Goal: Find specific page/section: Find specific page/section

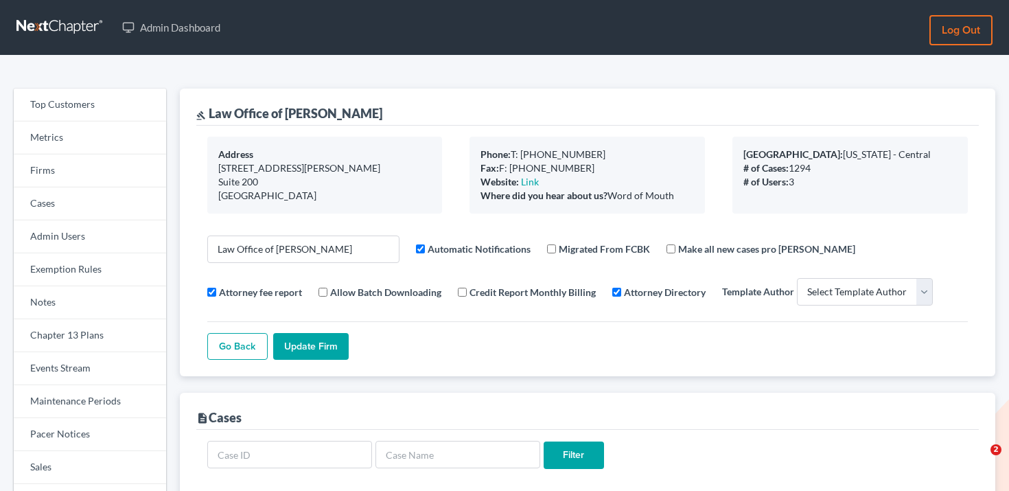
select select
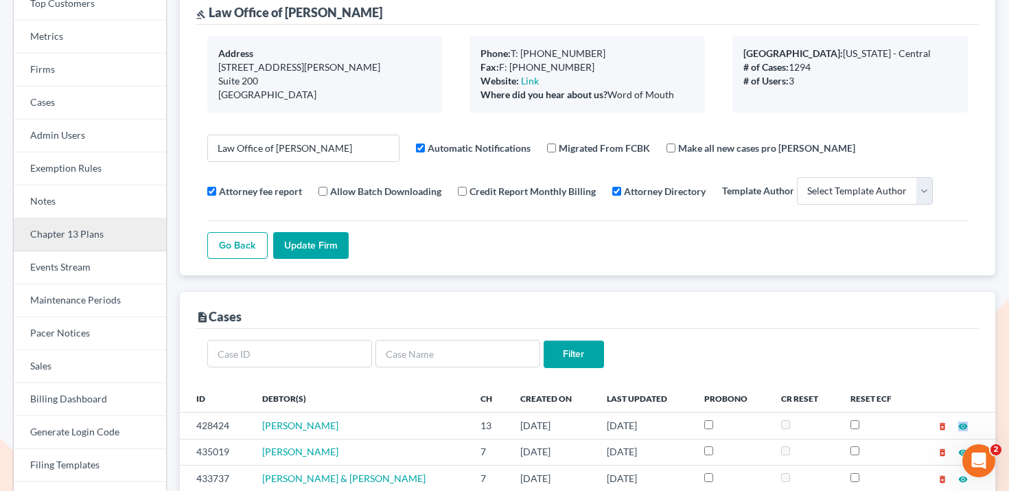
scroll to position [28, 0]
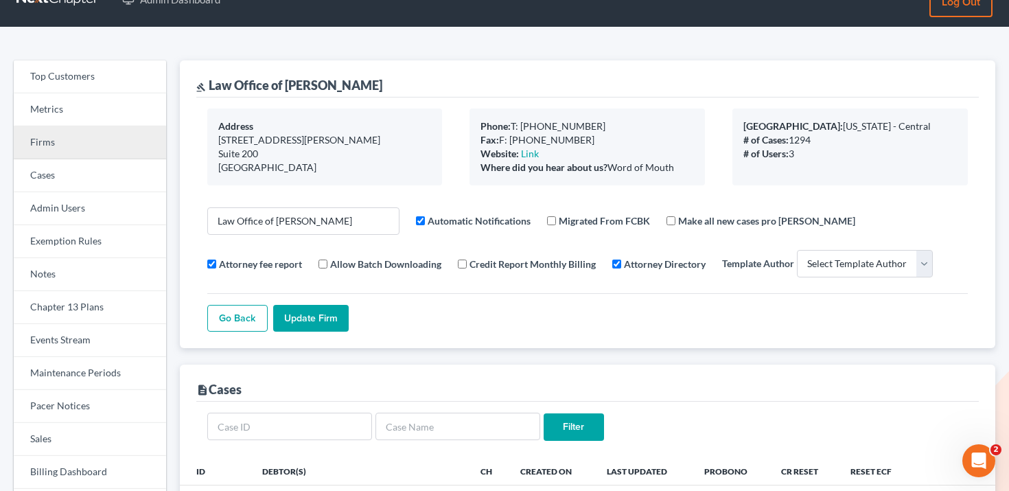
click at [108, 143] on link "Firms" at bounding box center [90, 142] width 152 height 33
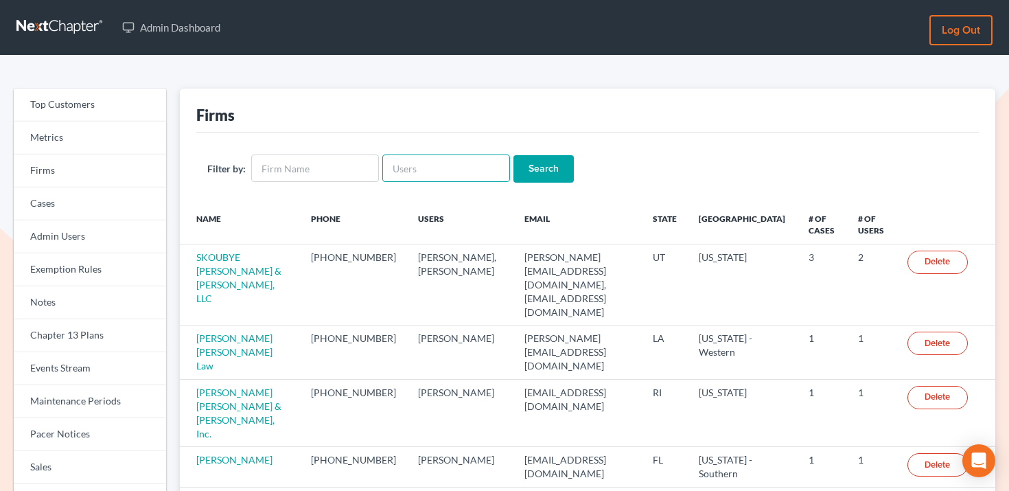
click at [467, 169] on input "text" at bounding box center [446, 167] width 128 height 27
paste input "[EMAIL_ADDRESS][DOMAIN_NAME]"
type input "[EMAIL_ADDRESS][DOMAIN_NAME]"
click at [515, 173] on input "Search" at bounding box center [543, 168] width 60 height 27
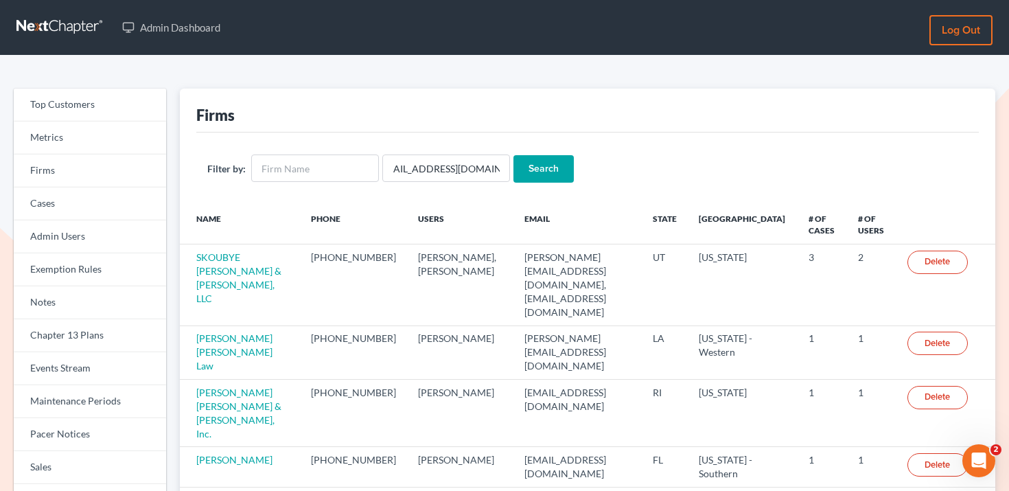
scroll to position [0, 0]
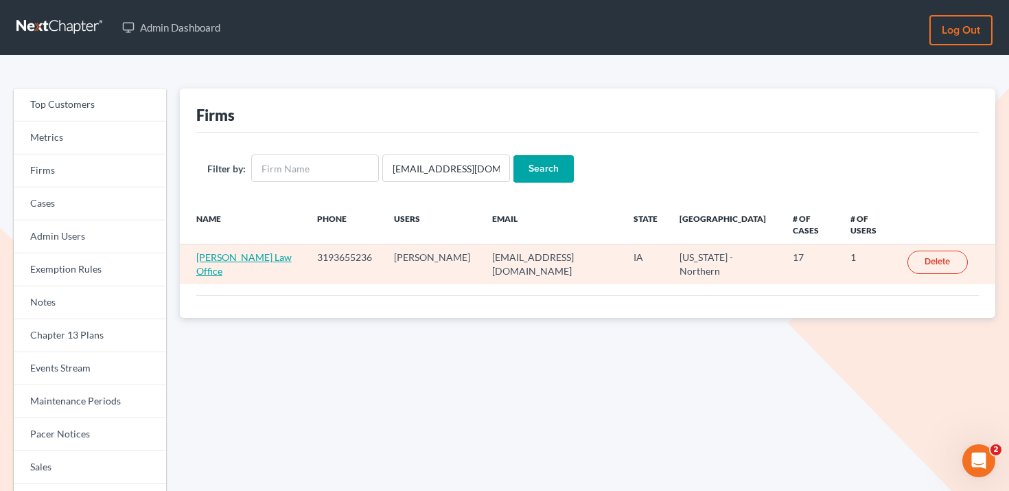
click at [271, 251] on link "[PERSON_NAME] Law Office" at bounding box center [243, 263] width 95 height 25
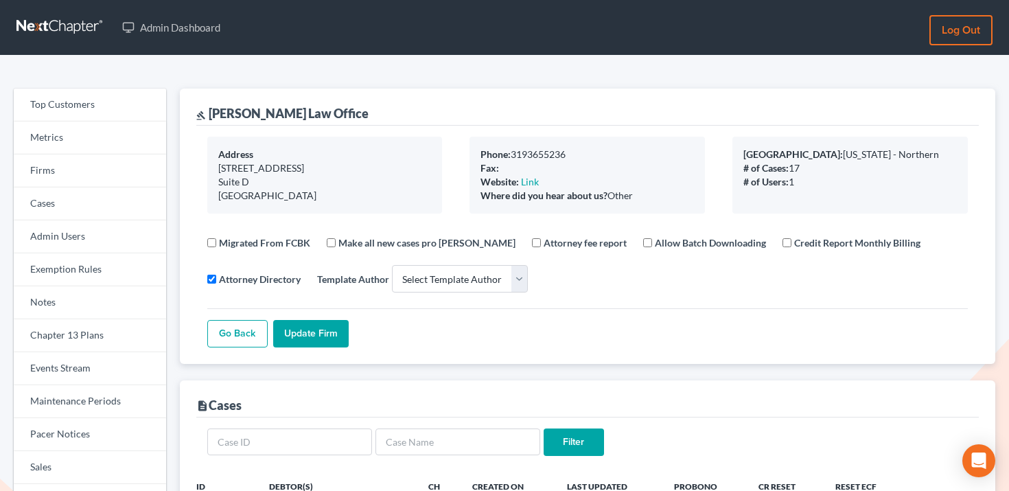
select select
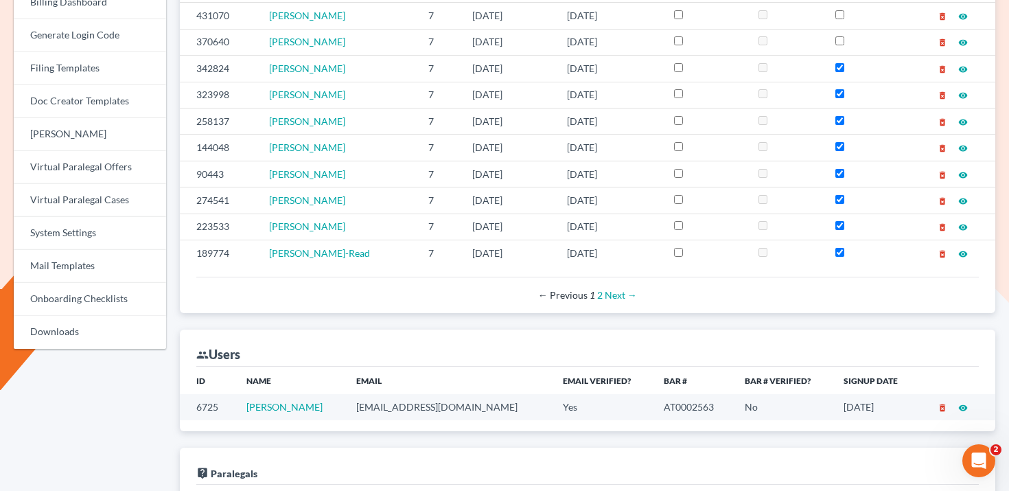
scroll to position [550, 0]
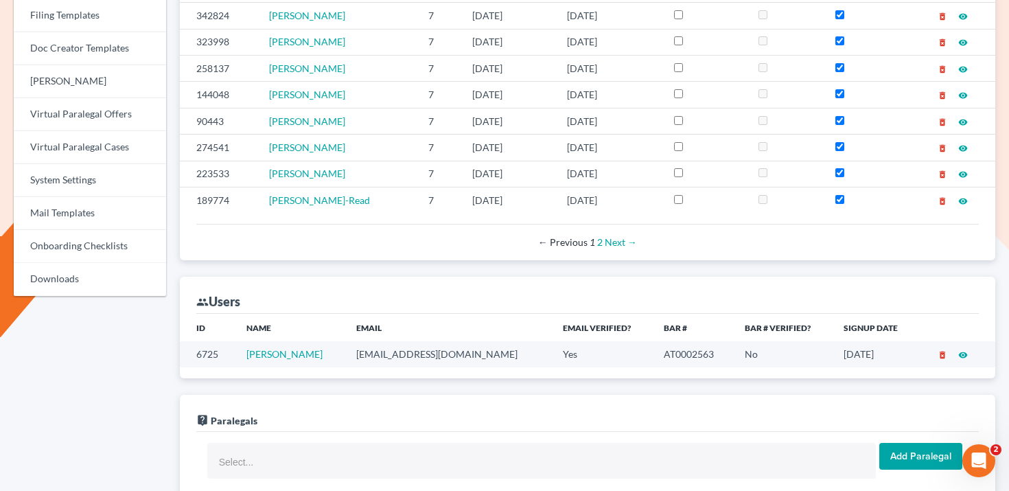
click at [964, 354] on icon "visibility" at bounding box center [963, 355] width 10 height 10
